Goal: Book appointment/travel/reservation

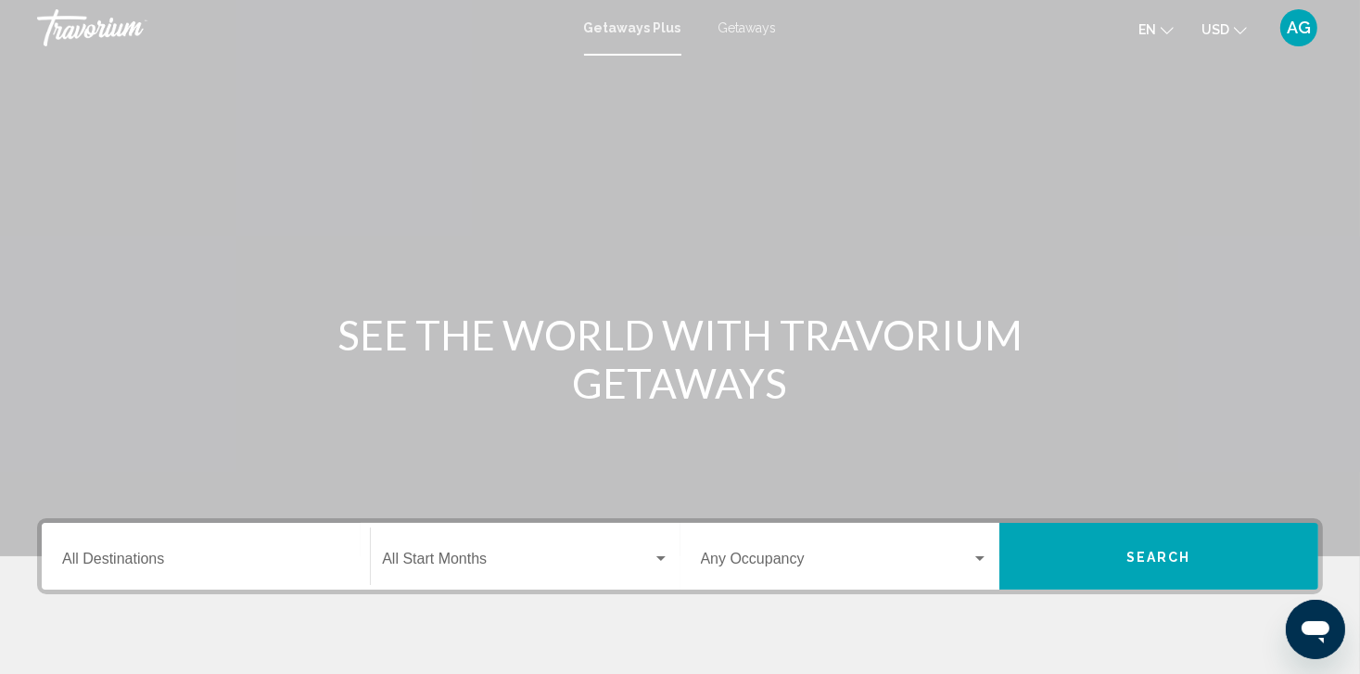
click at [734, 28] on span "Getaways" at bounding box center [747, 27] width 58 height 15
click at [211, 551] on div "Destination All Destinations" at bounding box center [205, 556] width 287 height 58
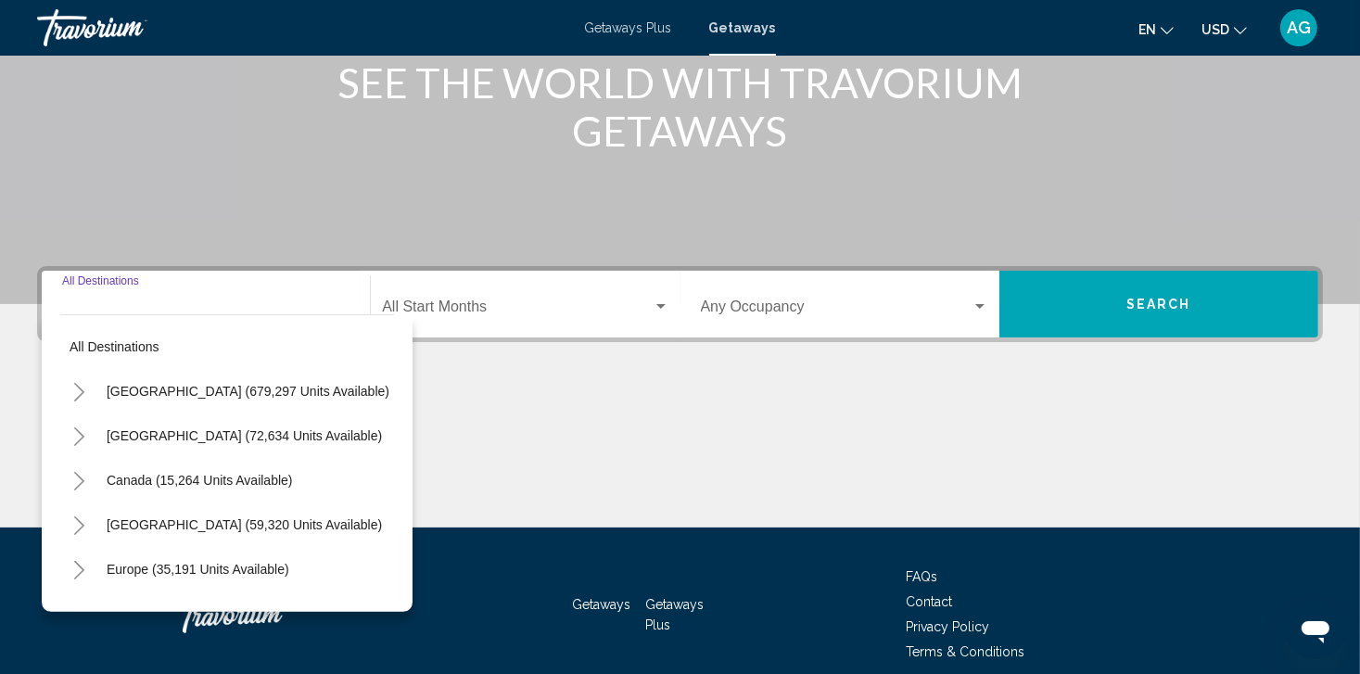
scroll to position [332, 0]
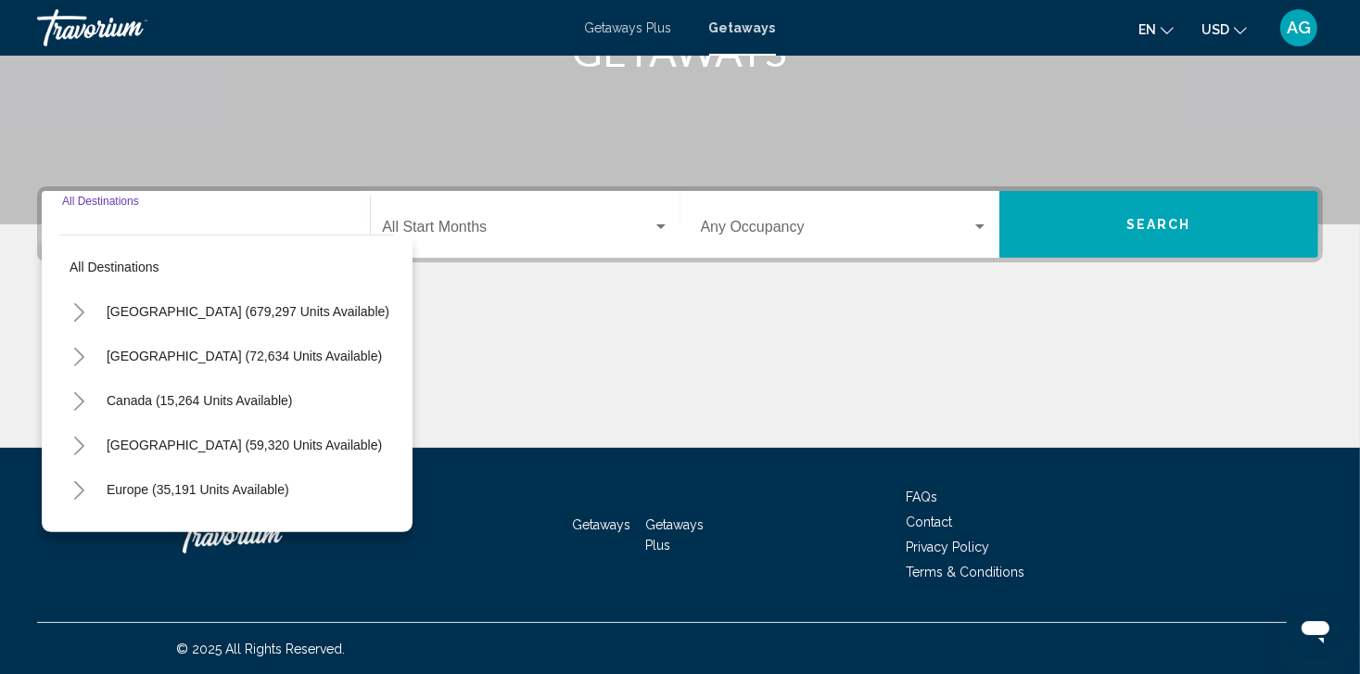
click at [80, 310] on icon "Toggle United States (679,297 units available)" at bounding box center [79, 312] width 14 height 19
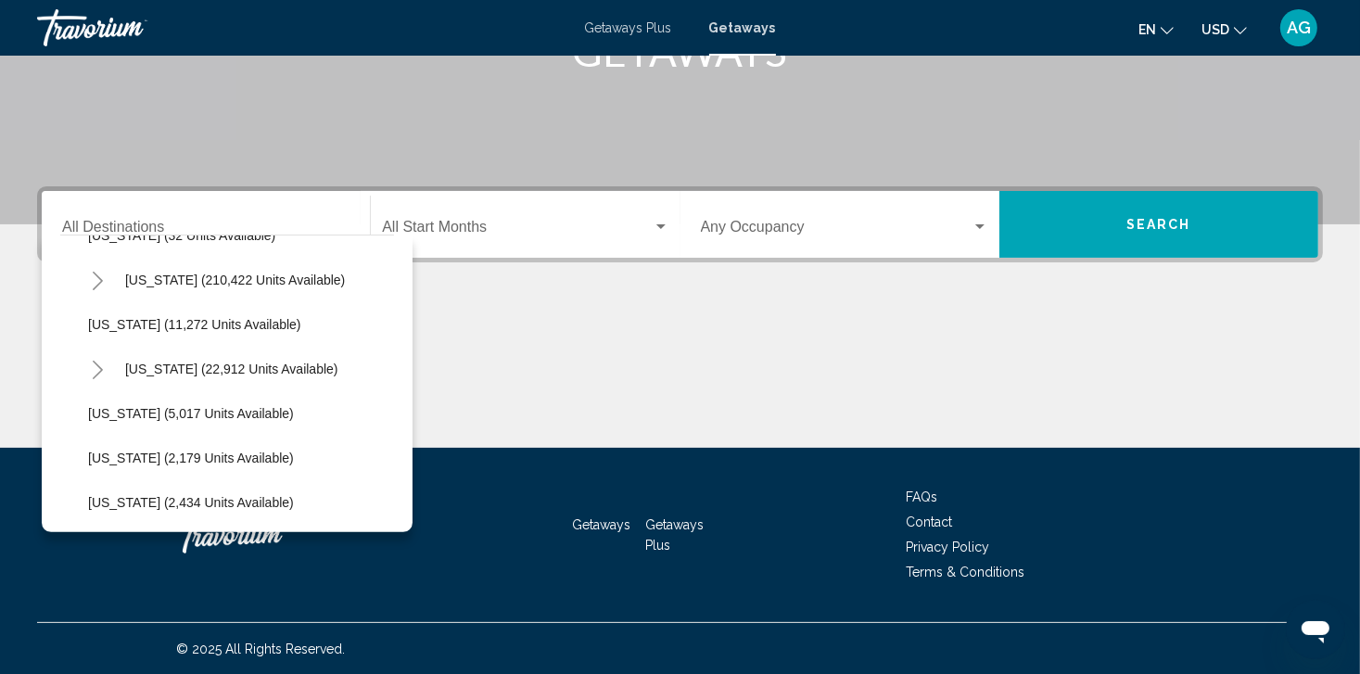
scroll to position [396, 0]
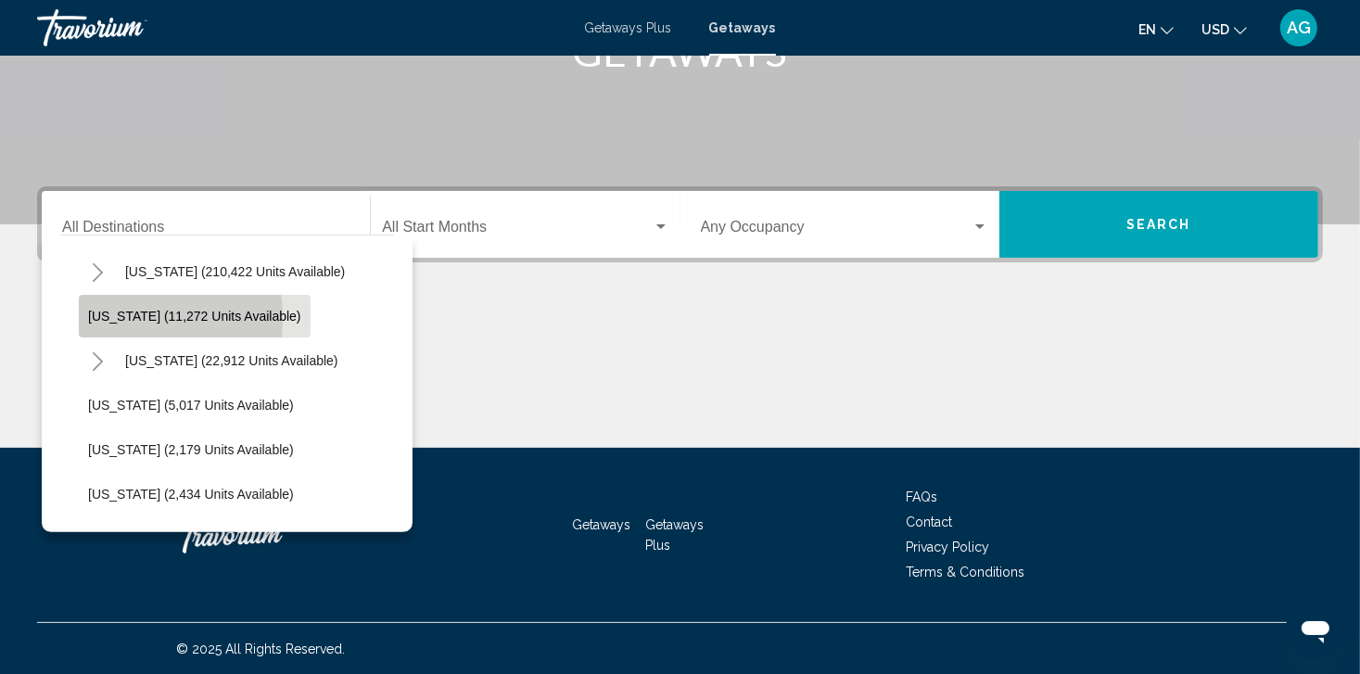
click at [100, 318] on span "[US_STATE] (11,272 units available)" at bounding box center [194, 316] width 213 height 15
type input "**********"
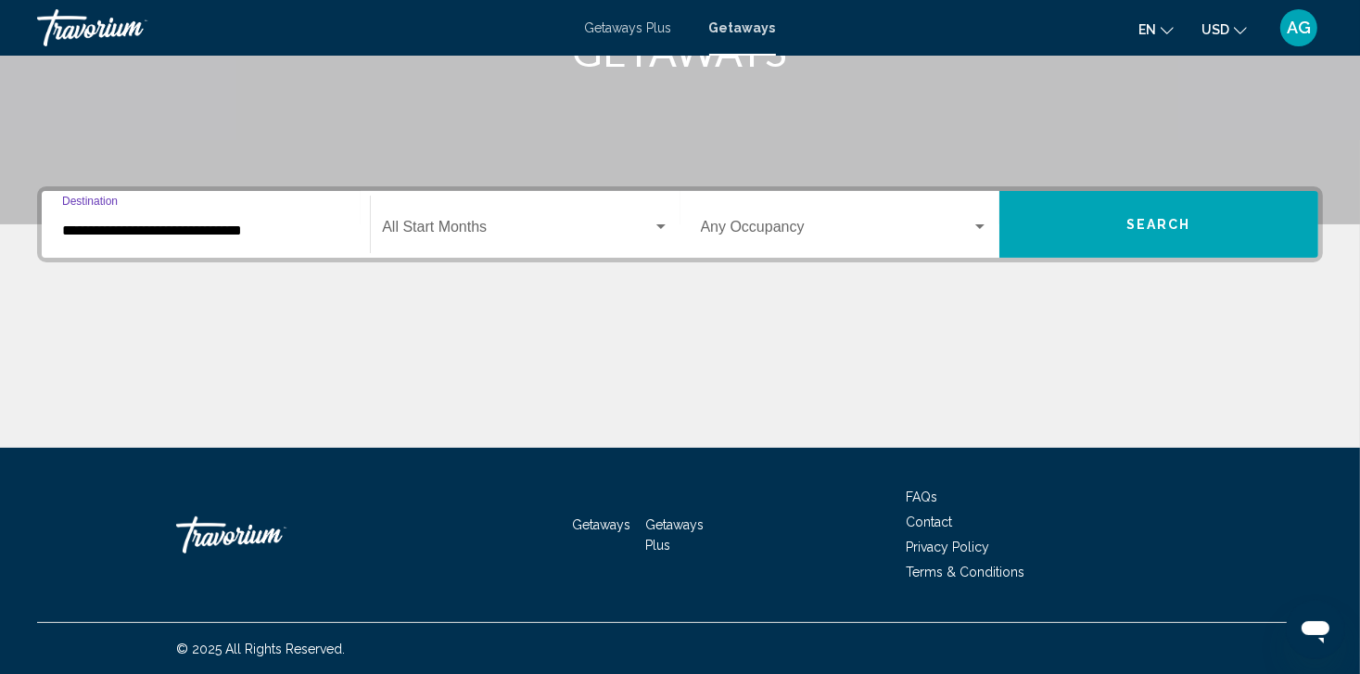
click at [217, 234] on input "**********" at bounding box center [205, 230] width 287 height 17
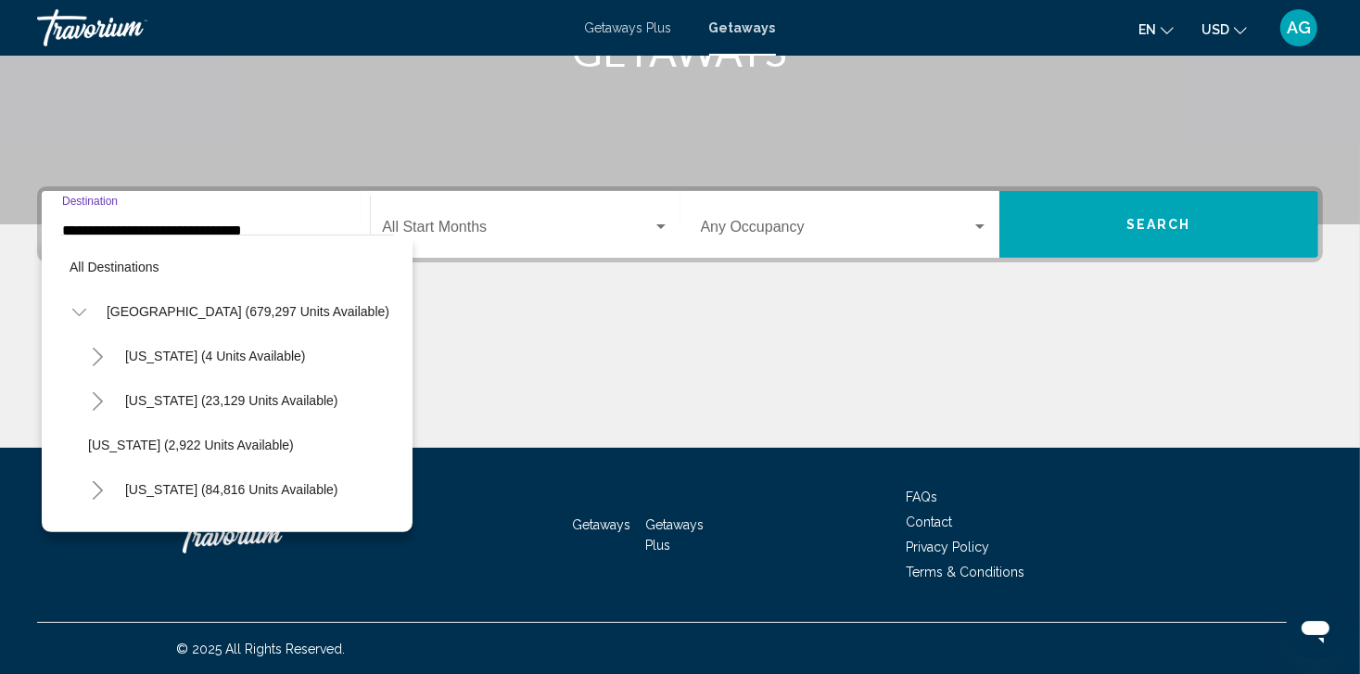
scroll to position [339, 0]
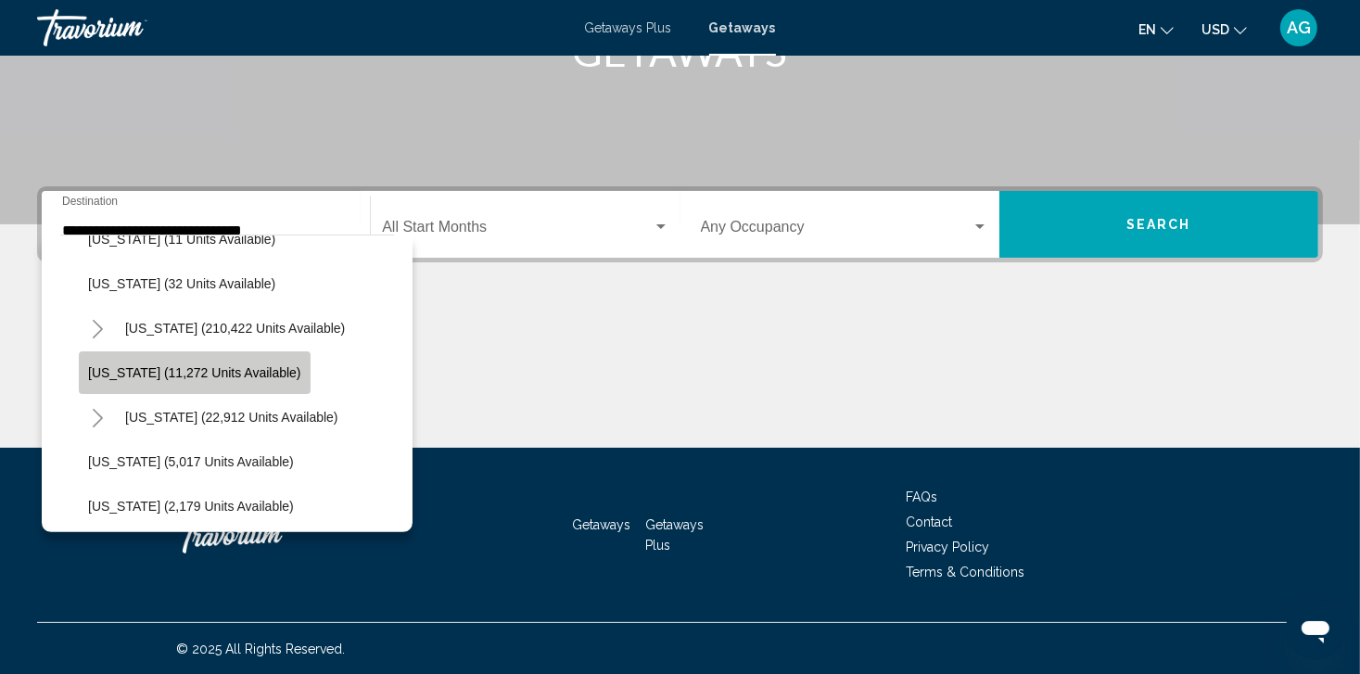
click at [223, 376] on span "[US_STATE] (11,272 units available)" at bounding box center [194, 372] width 213 height 15
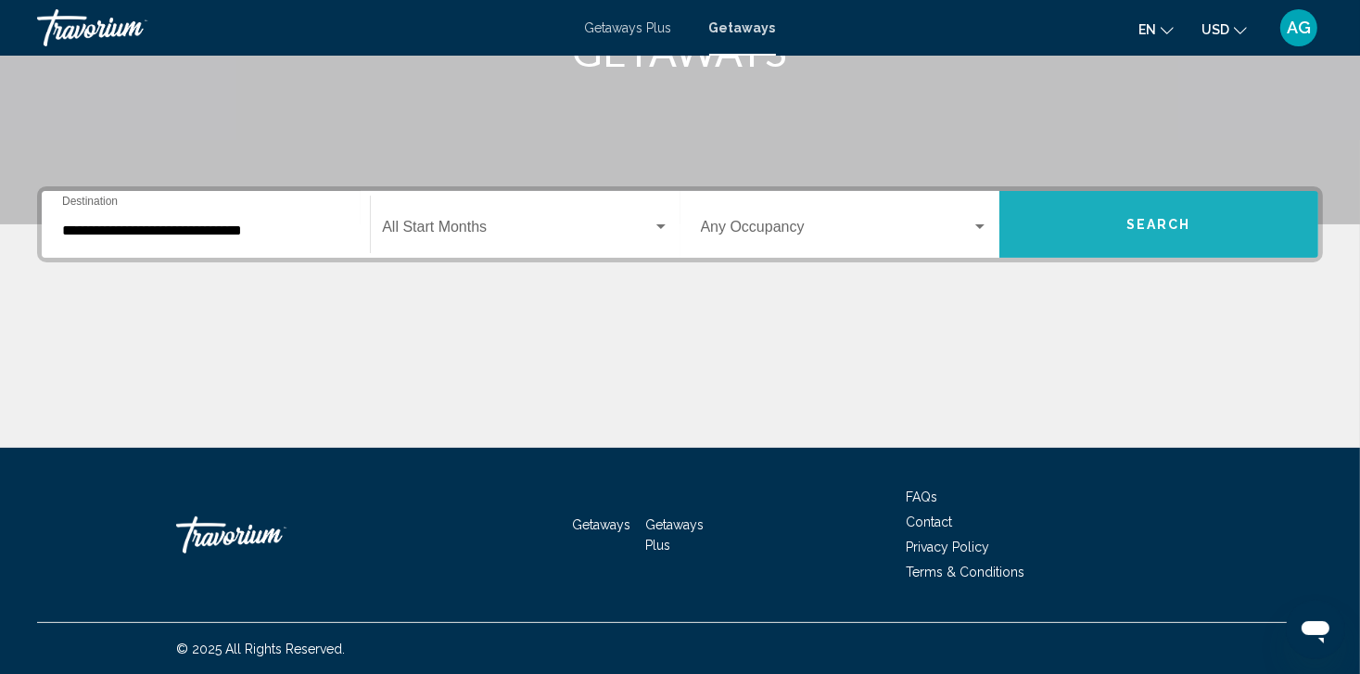
click at [1124, 223] on button "Search" at bounding box center [1158, 224] width 319 height 67
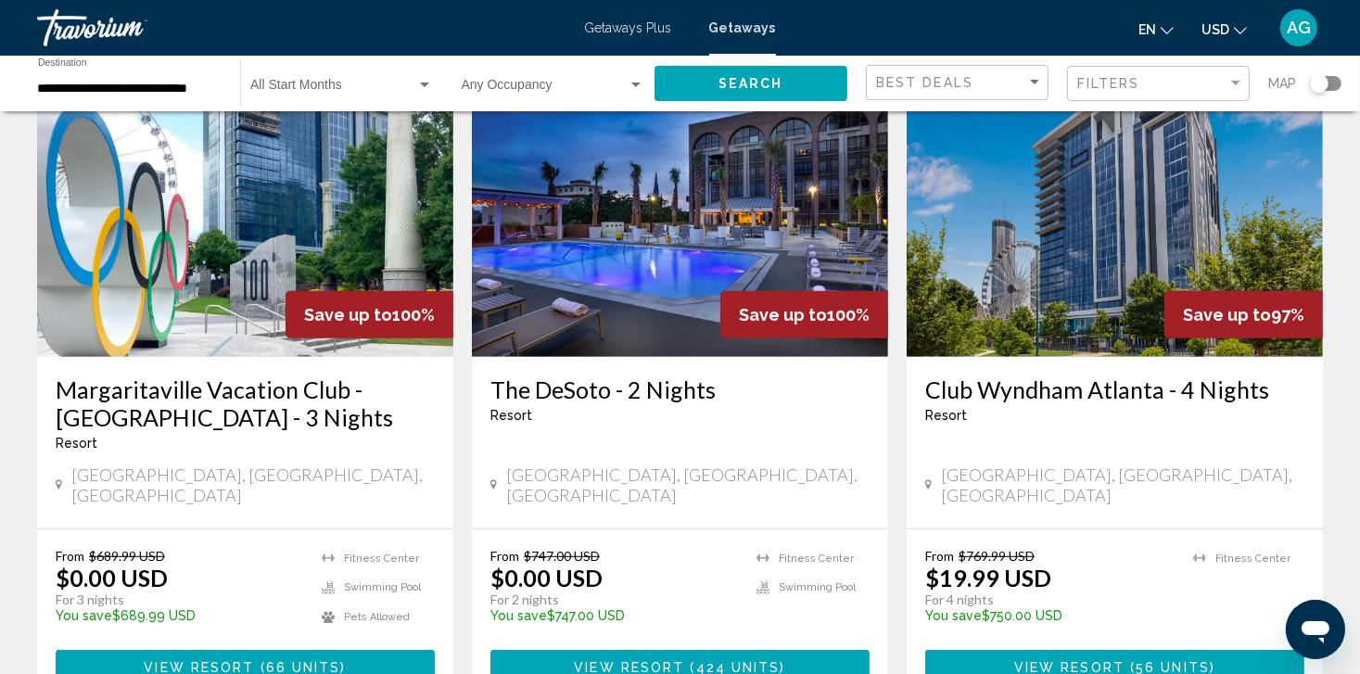
scroll to position [816, 0]
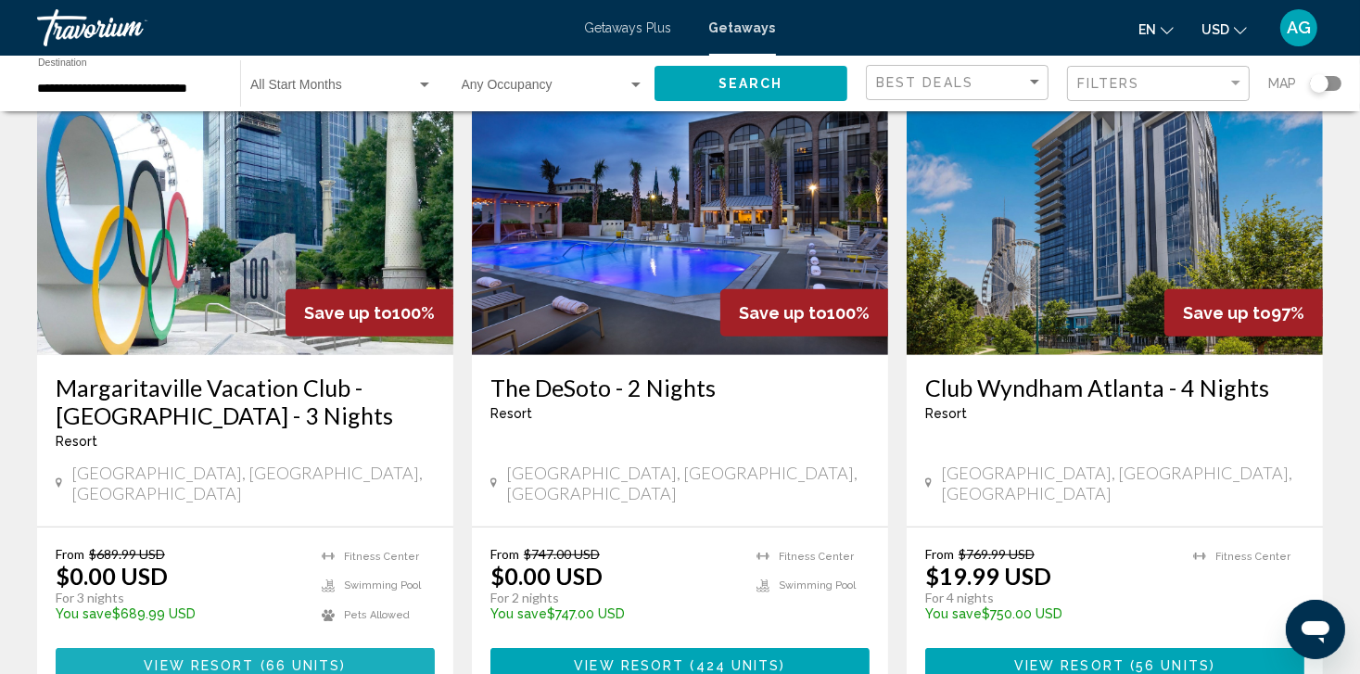
click at [237, 659] on span "View Resort" at bounding box center [199, 666] width 110 height 15
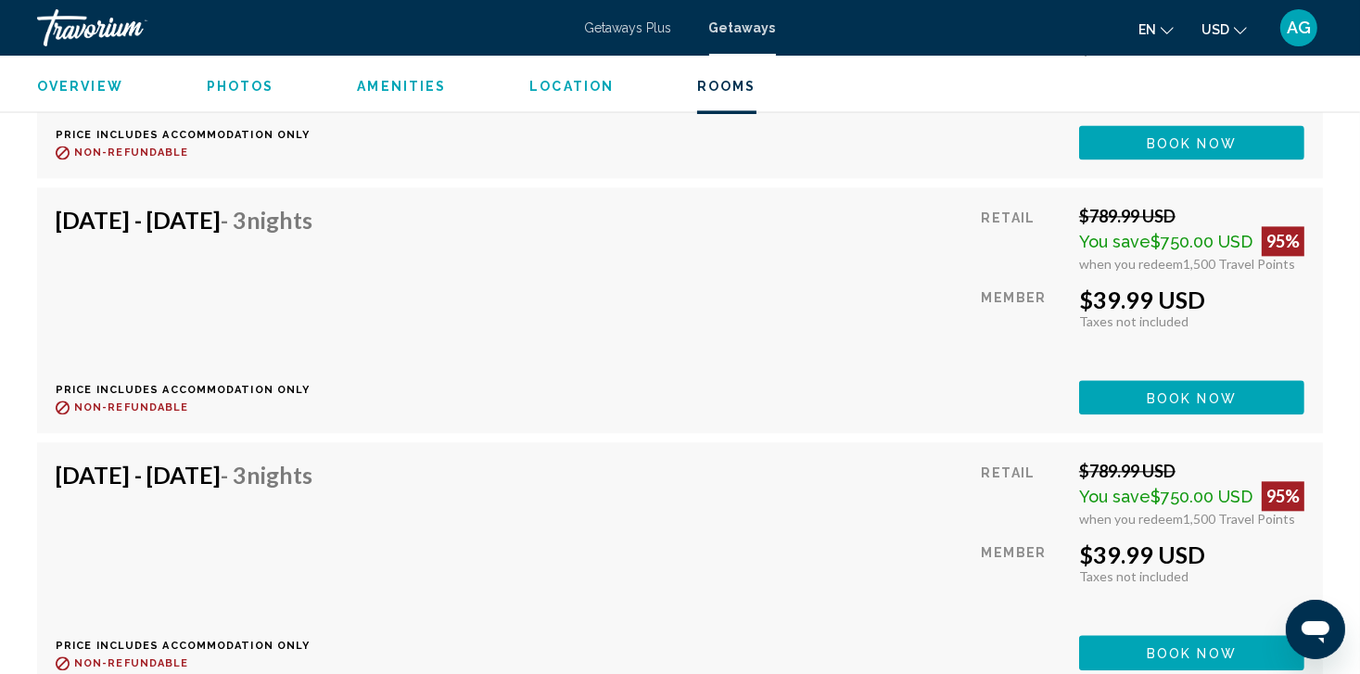
scroll to position [3967, 0]
